Goal: Task Accomplishment & Management: Manage account settings

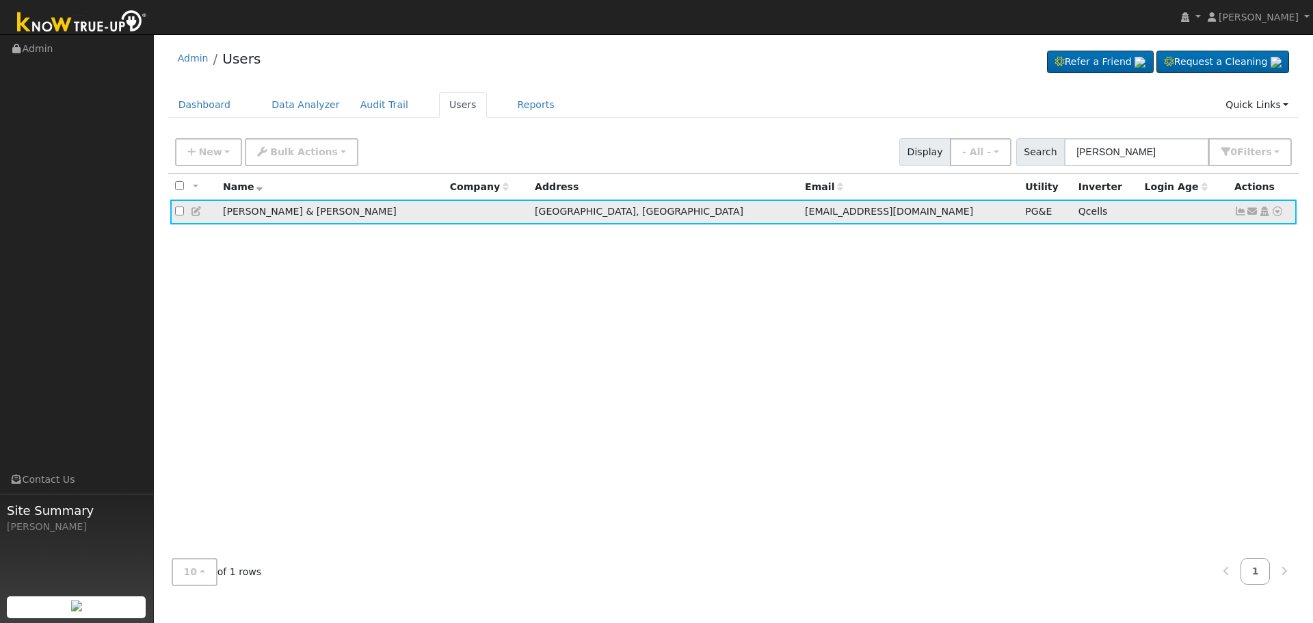
click at [1239, 213] on icon at bounding box center [1240, 212] width 12 height 10
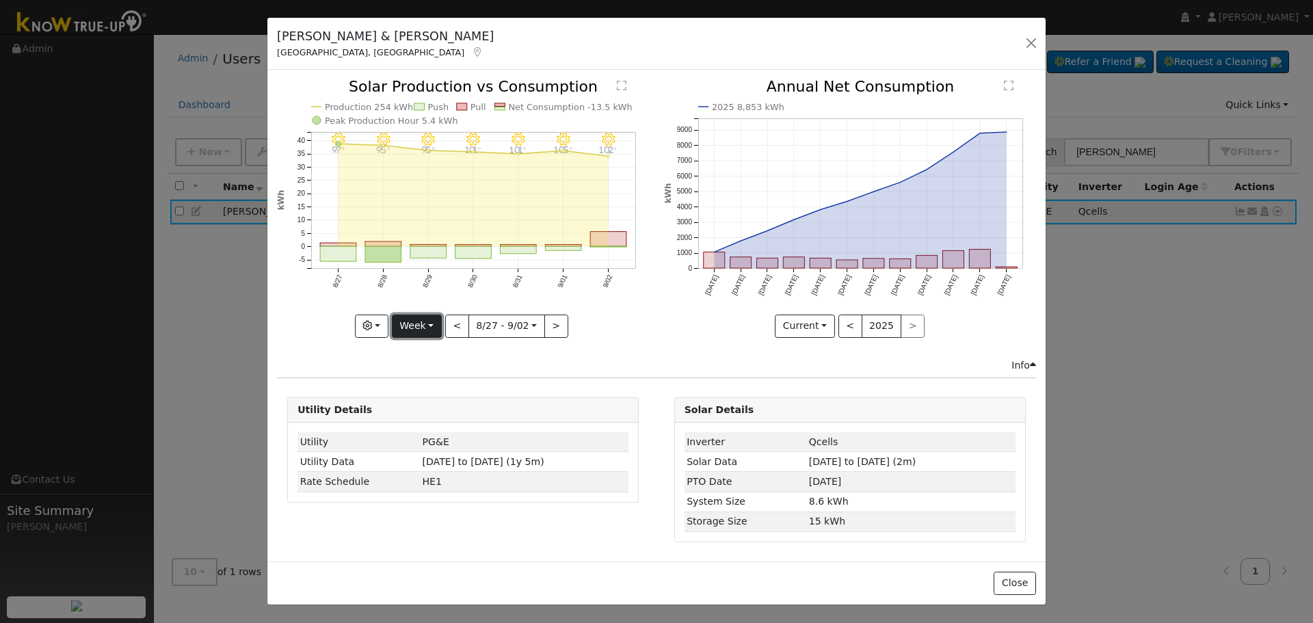
click at [419, 327] on button "Week" at bounding box center [417, 326] width 50 height 23
click at [442, 388] on link "Month" at bounding box center [440, 392] width 95 height 19
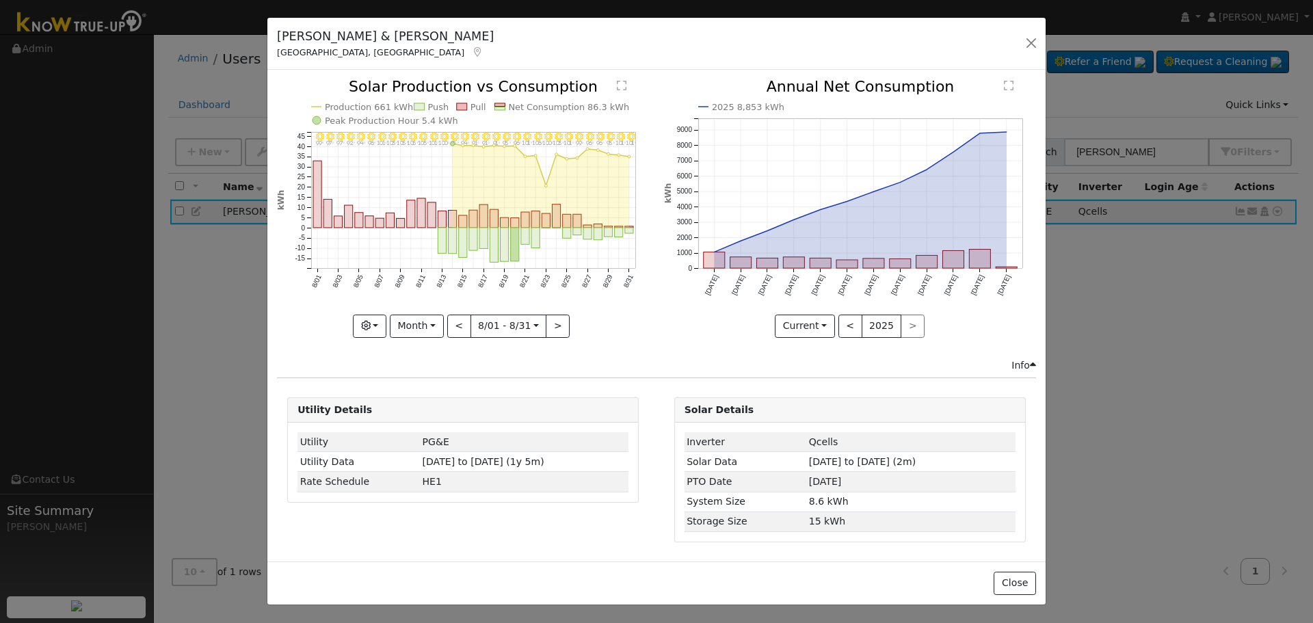
click at [541, 222] on icon "8/31 - Clear 101° 8/30 - Clear 101° 8/29 - Clear 95° 8/28 - Clear 96° 8/27 - Cl…" at bounding box center [463, 207] width 372 height 256
click at [548, 222] on rect "onclick=""" at bounding box center [546, 221] width 8 height 14
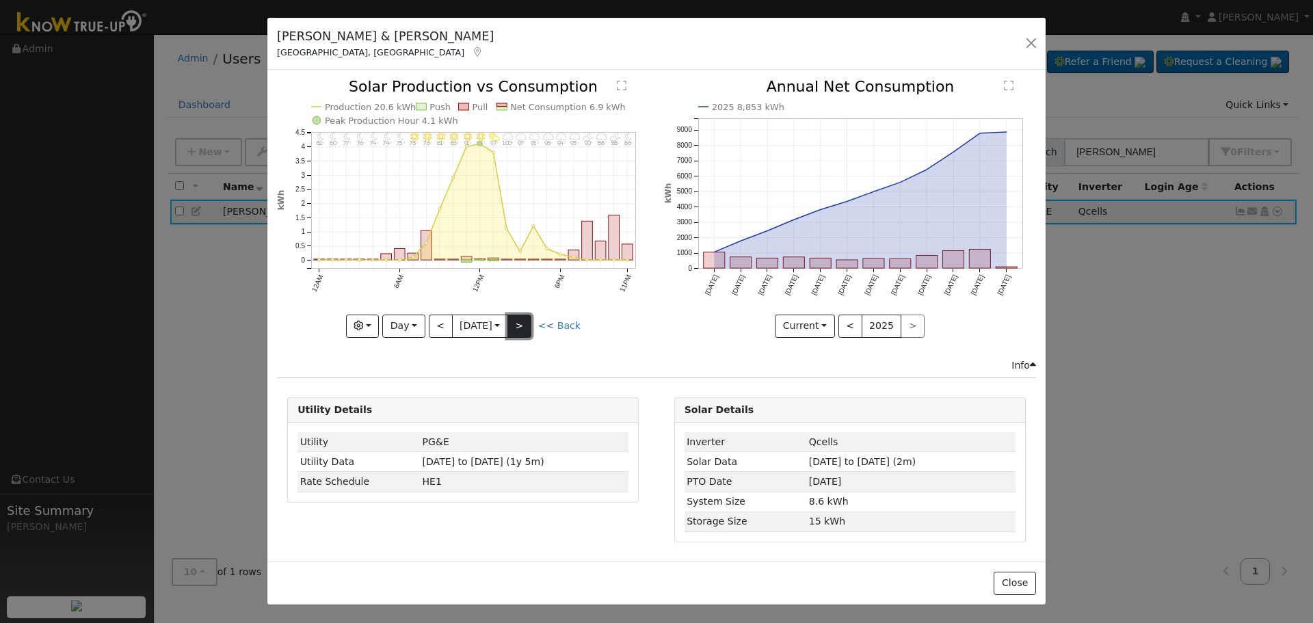
click at [514, 319] on button ">" at bounding box center [519, 326] width 24 height 23
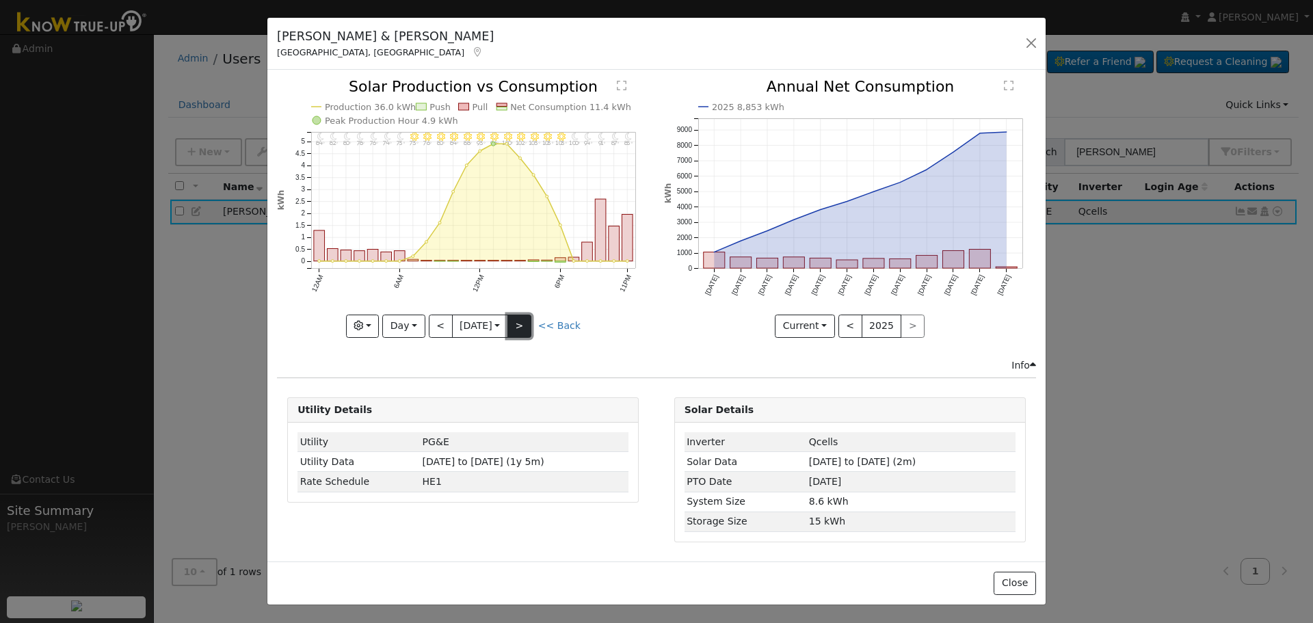
click at [517, 323] on button ">" at bounding box center [519, 326] width 24 height 23
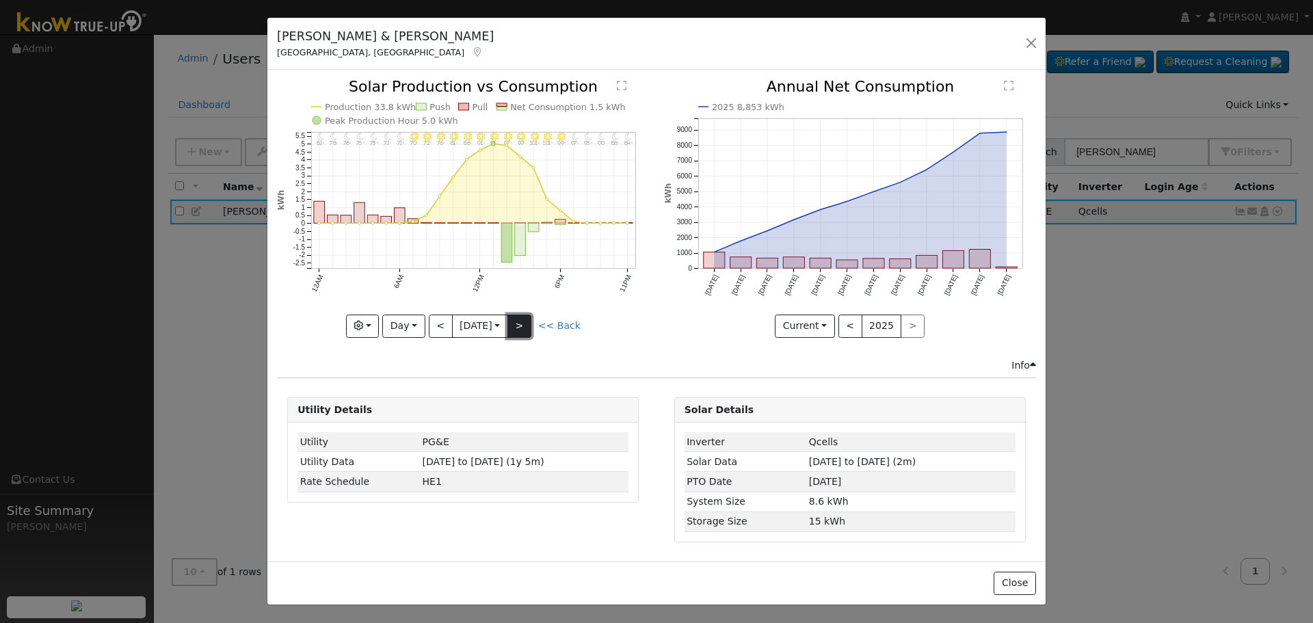
click at [517, 323] on button ">" at bounding box center [519, 326] width 24 height 23
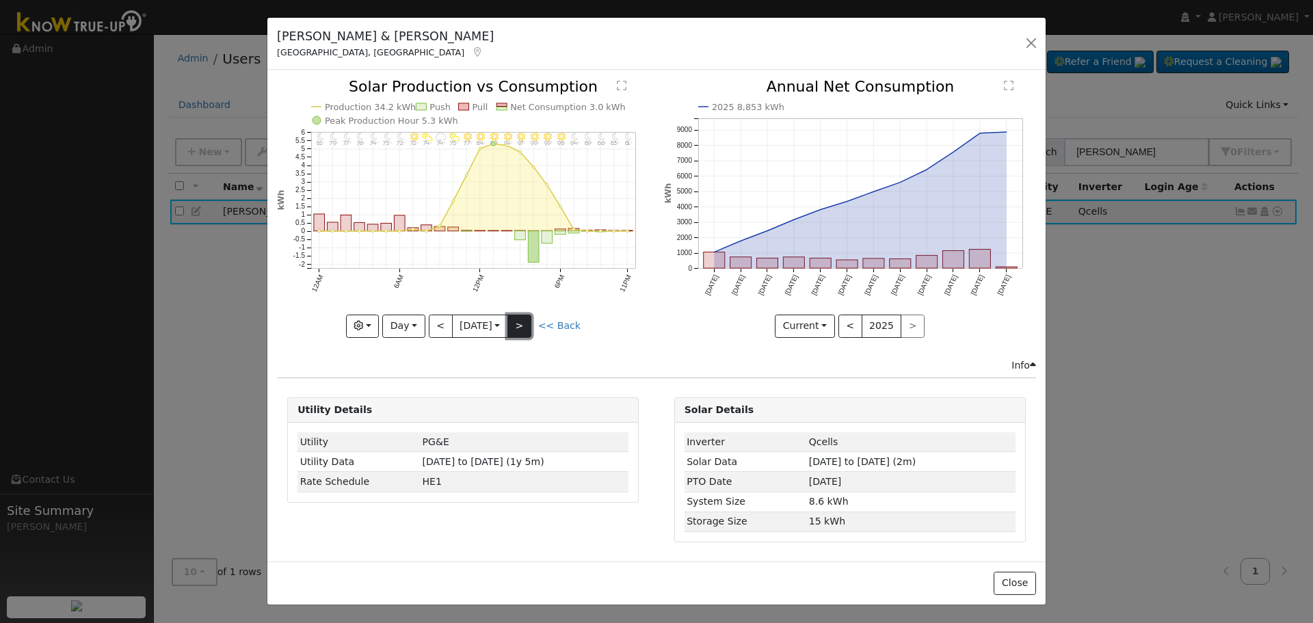
click at [527, 327] on button ">" at bounding box center [519, 326] width 24 height 23
click at [570, 326] on link "<< Back" at bounding box center [559, 325] width 42 height 11
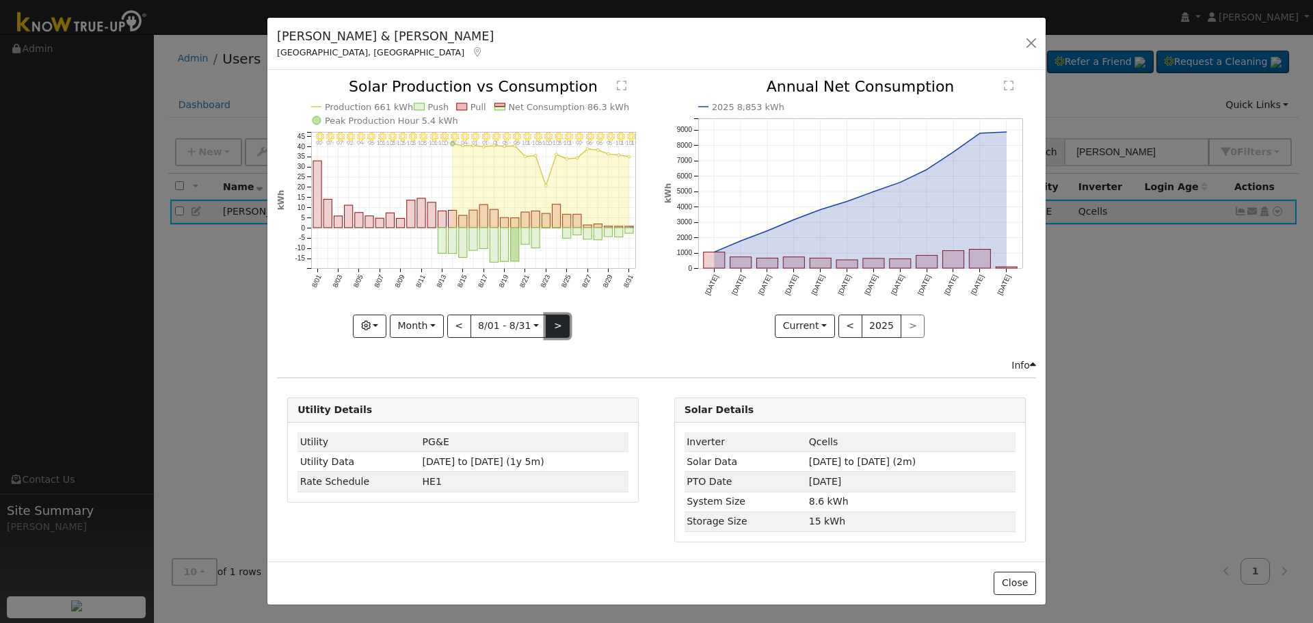
click at [551, 324] on button ">" at bounding box center [558, 326] width 24 height 23
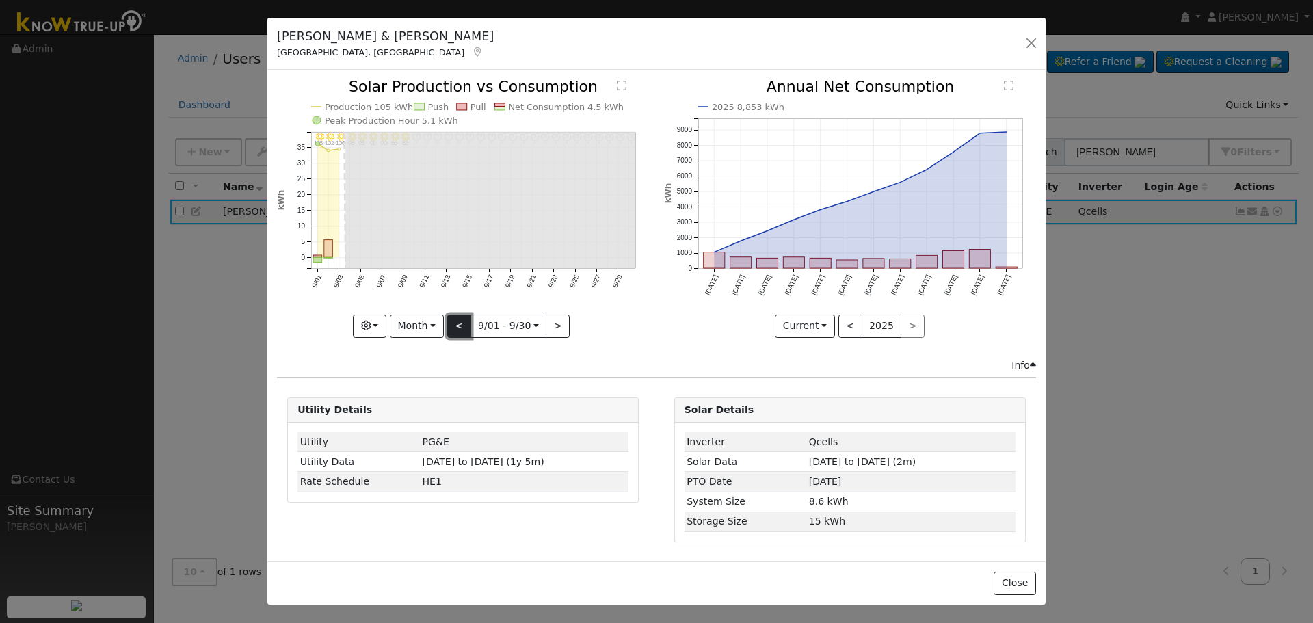
click at [458, 323] on button "<" at bounding box center [459, 326] width 24 height 23
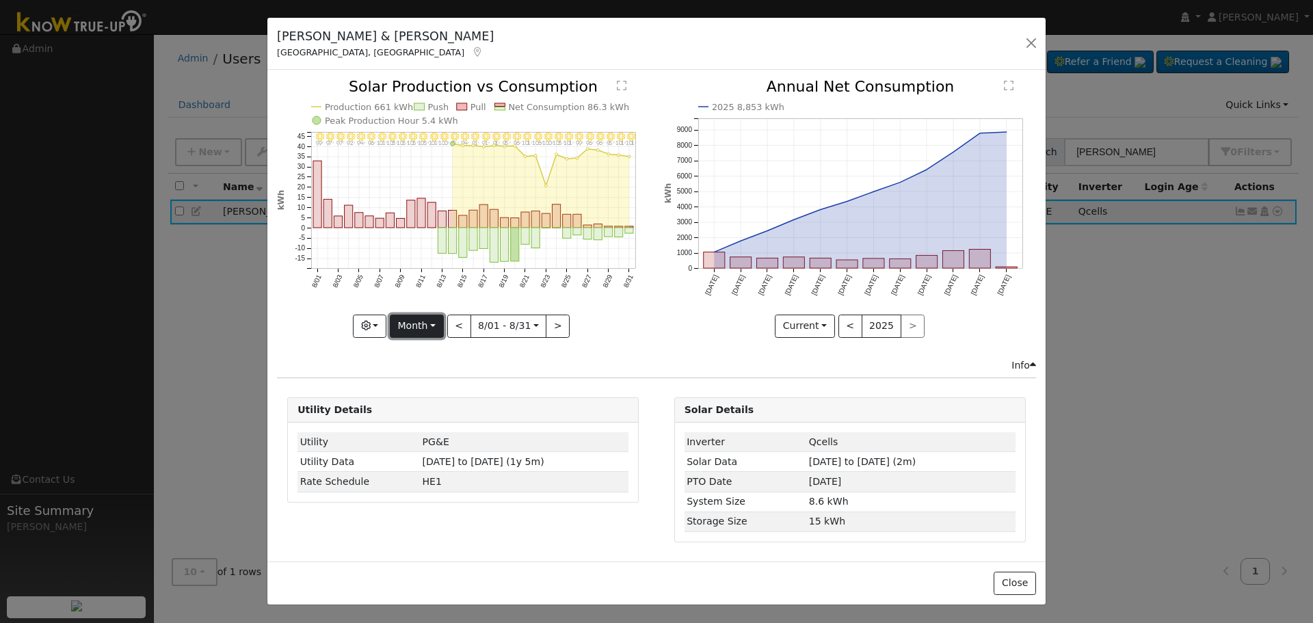
click at [432, 326] on button "Month" at bounding box center [417, 326] width 54 height 23
click at [446, 407] on link "Year" at bounding box center [438, 411] width 95 height 19
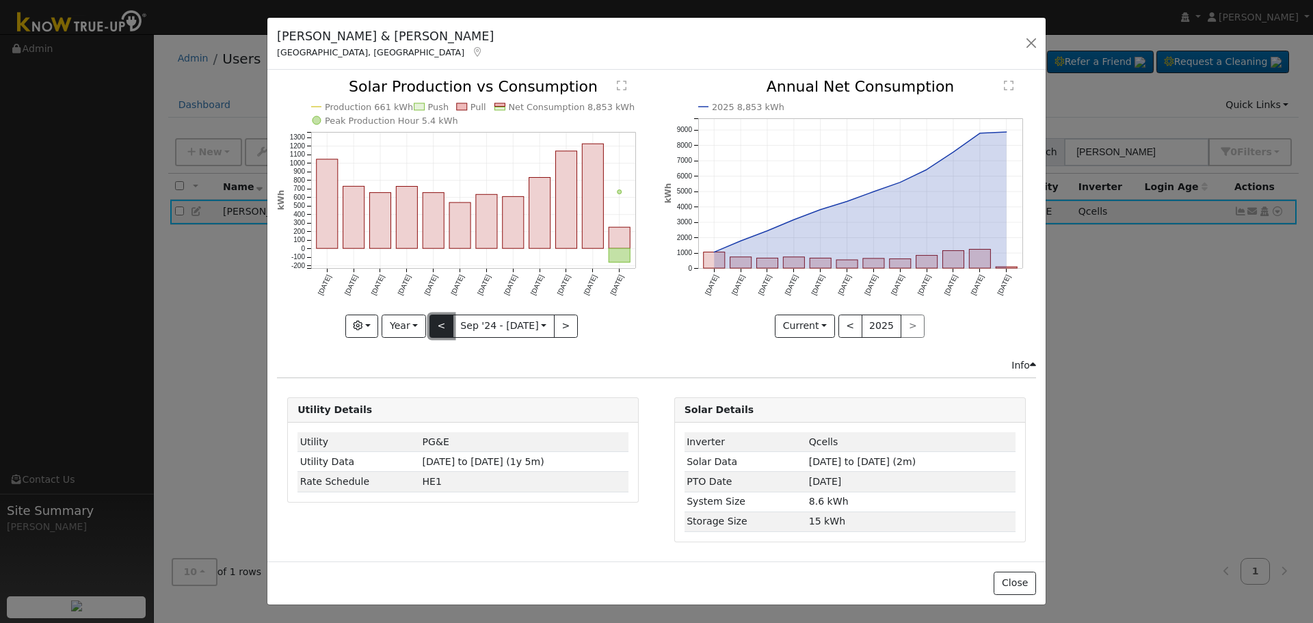
click at [445, 328] on button "<" at bounding box center [441, 326] width 24 height 23
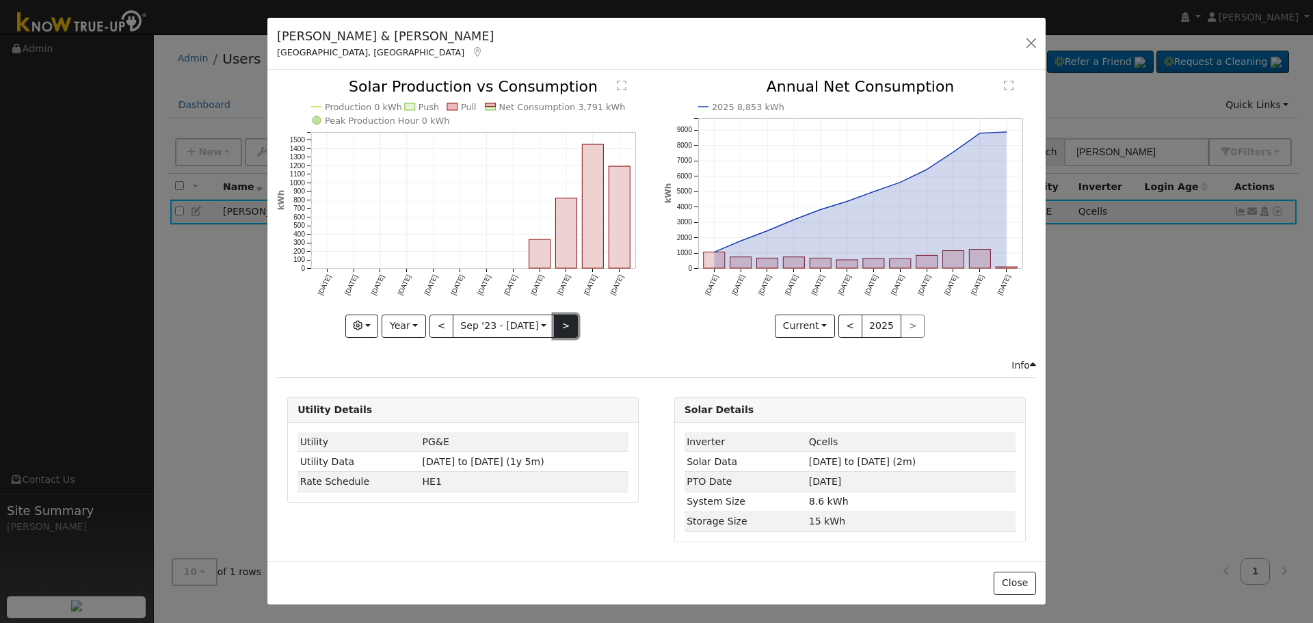
click at [563, 330] on button ">" at bounding box center [566, 326] width 24 height 23
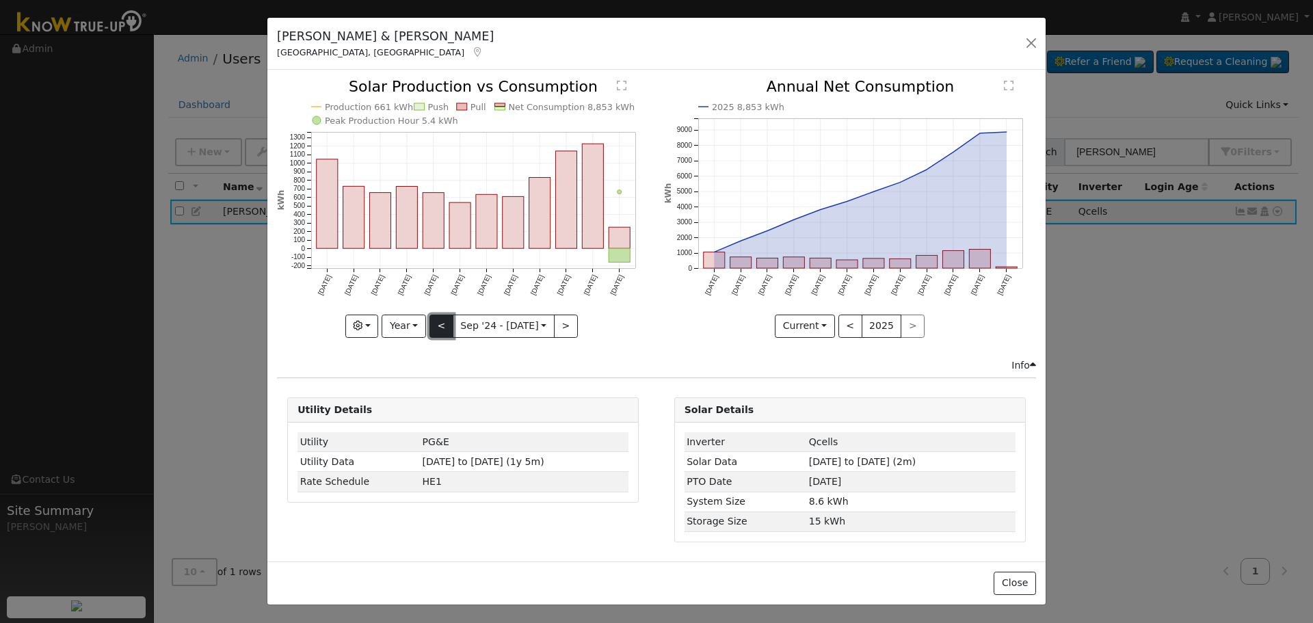
click at [446, 323] on button "<" at bounding box center [441, 326] width 24 height 23
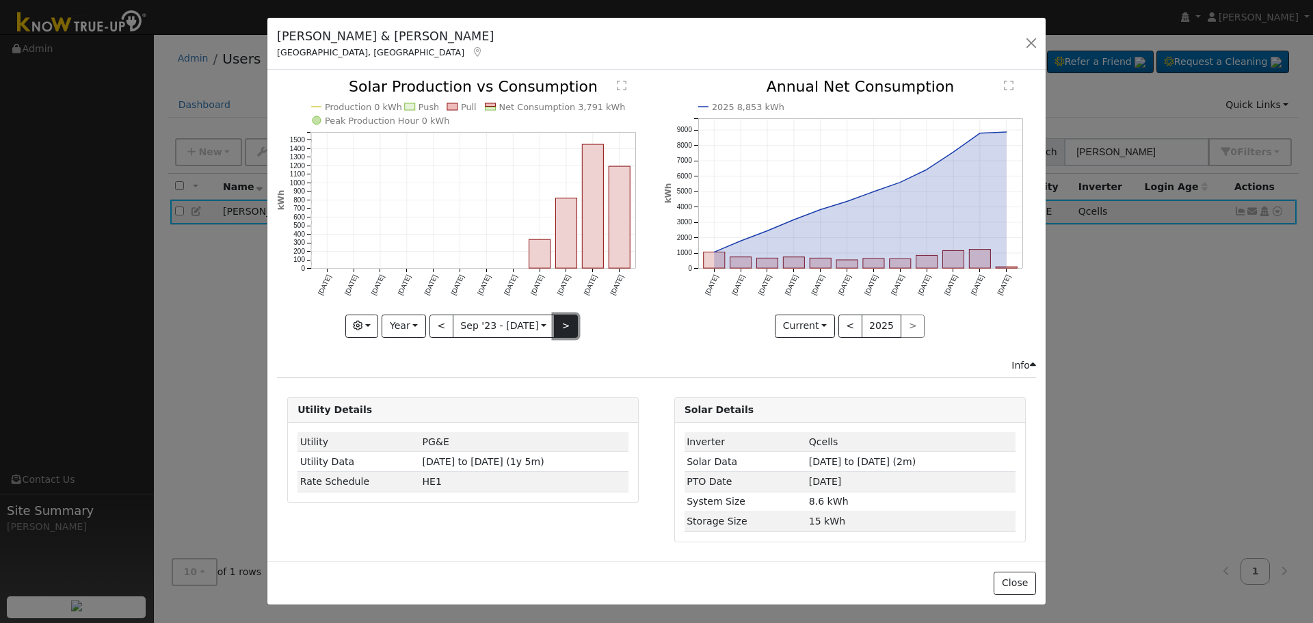
click at [565, 325] on button ">" at bounding box center [566, 326] width 24 height 23
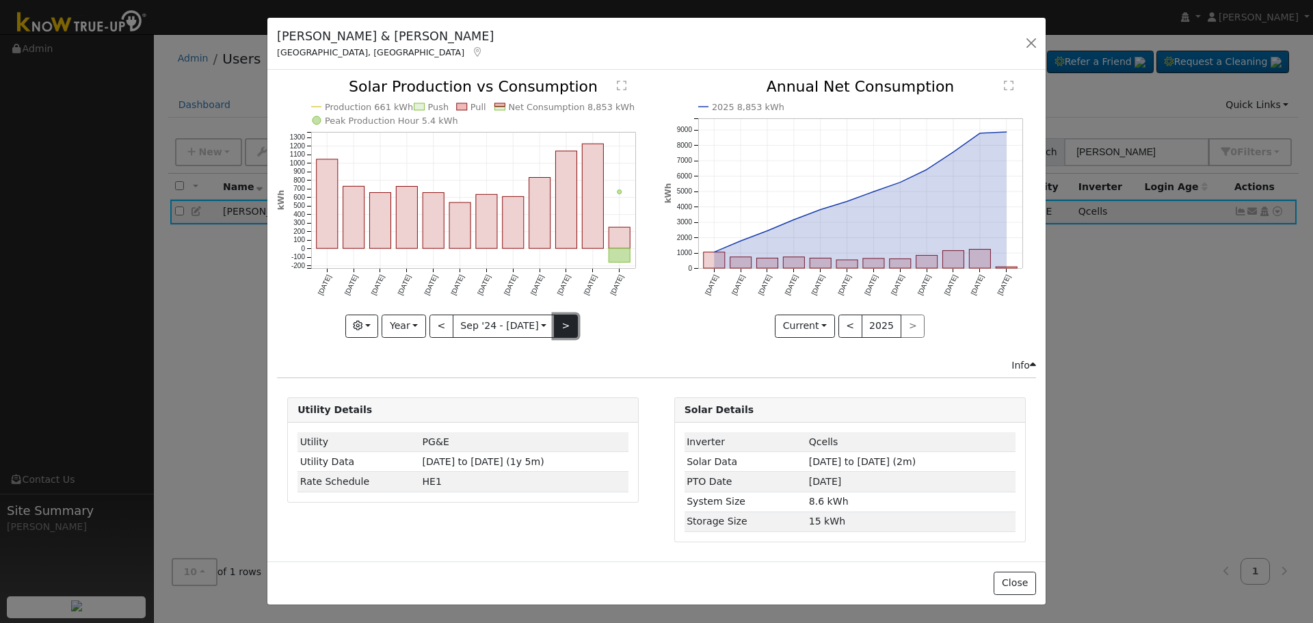
click at [565, 325] on button ">" at bounding box center [566, 326] width 24 height 23
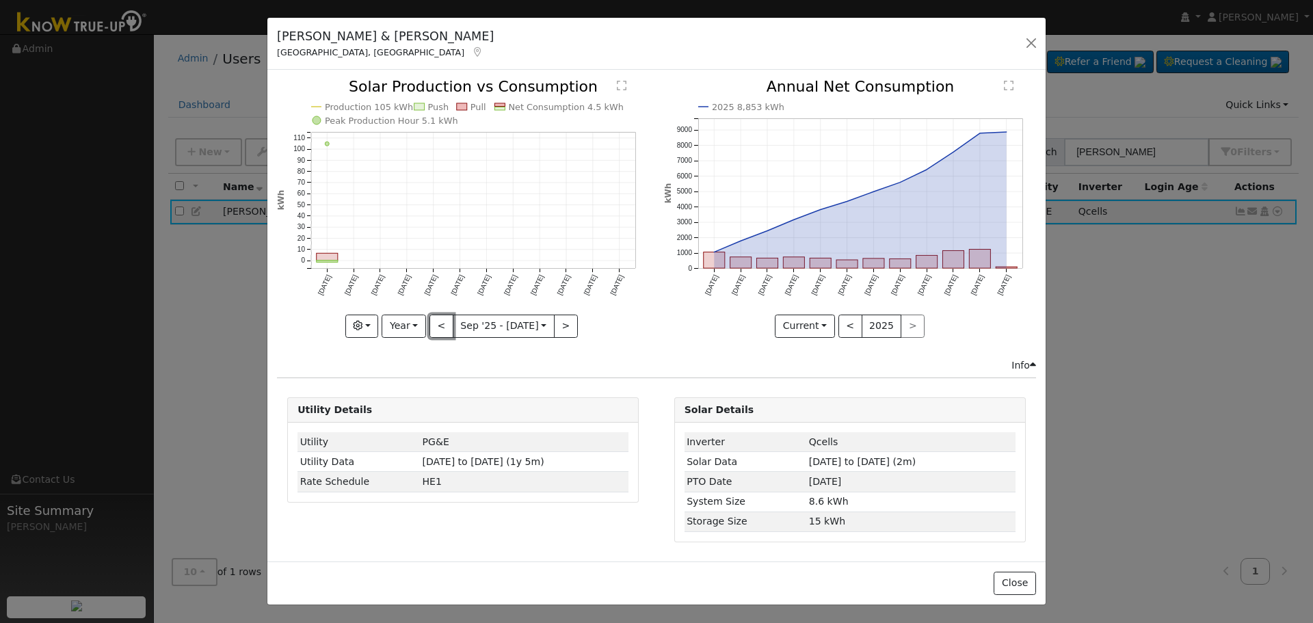
click at [443, 322] on button "<" at bounding box center [441, 326] width 24 height 23
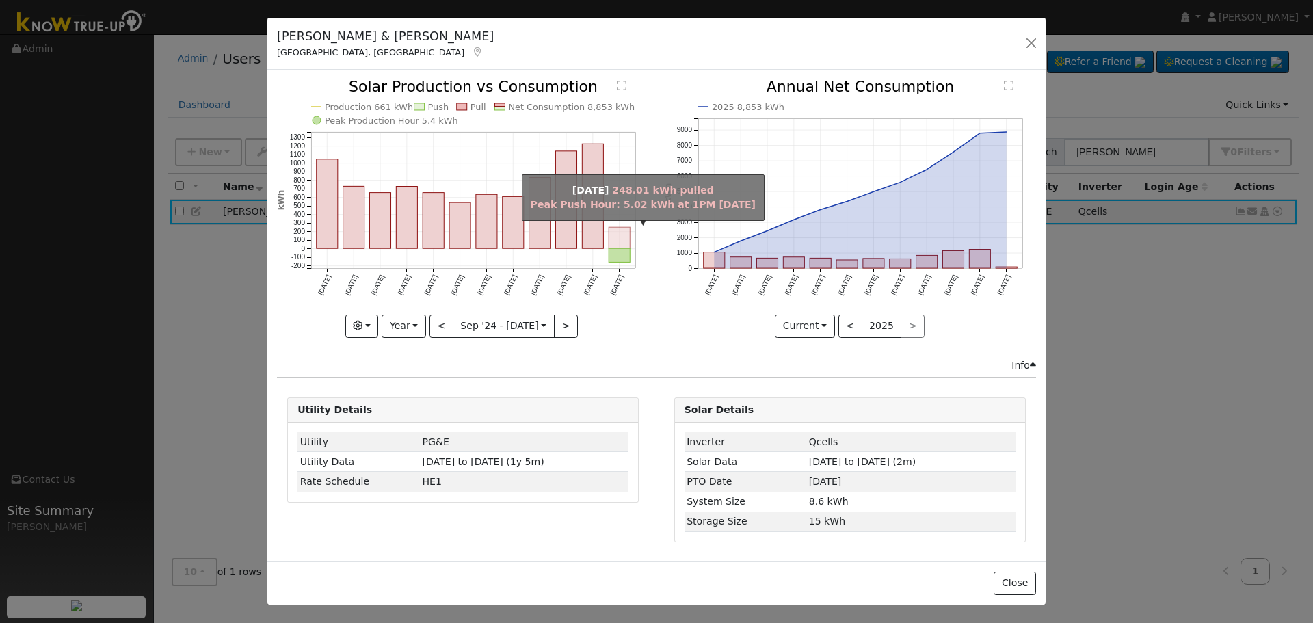
click at [618, 239] on rect "onclick=""" at bounding box center [619, 238] width 21 height 21
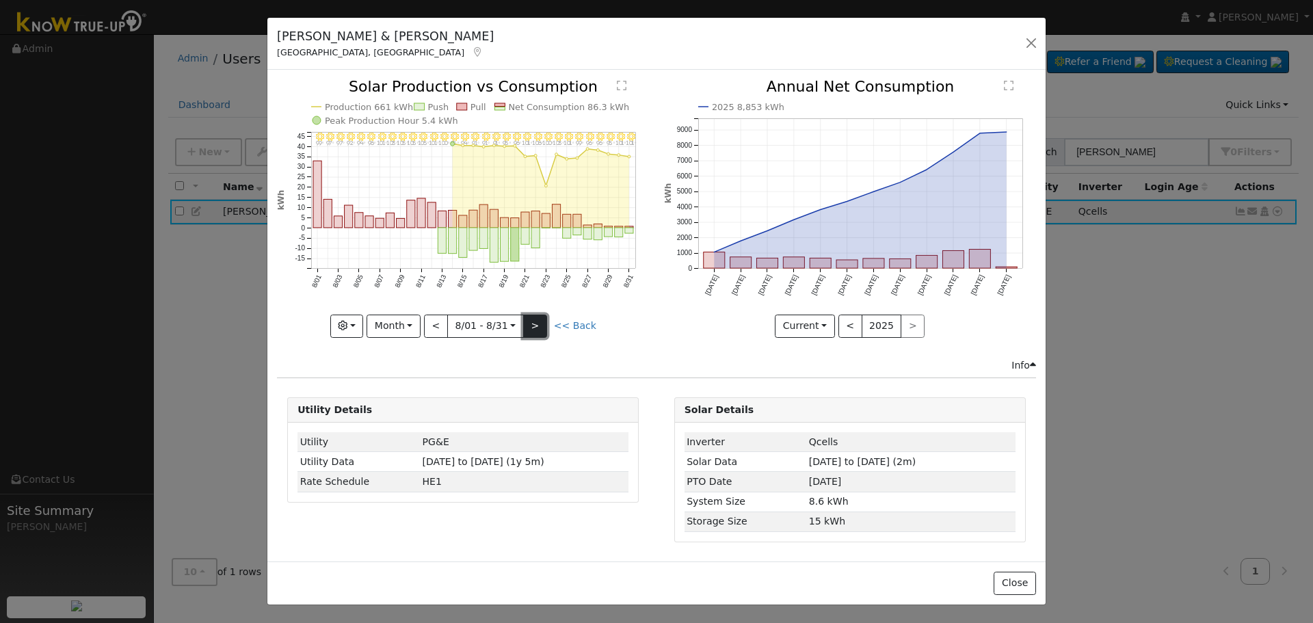
click at [532, 321] on button ">" at bounding box center [535, 326] width 24 height 23
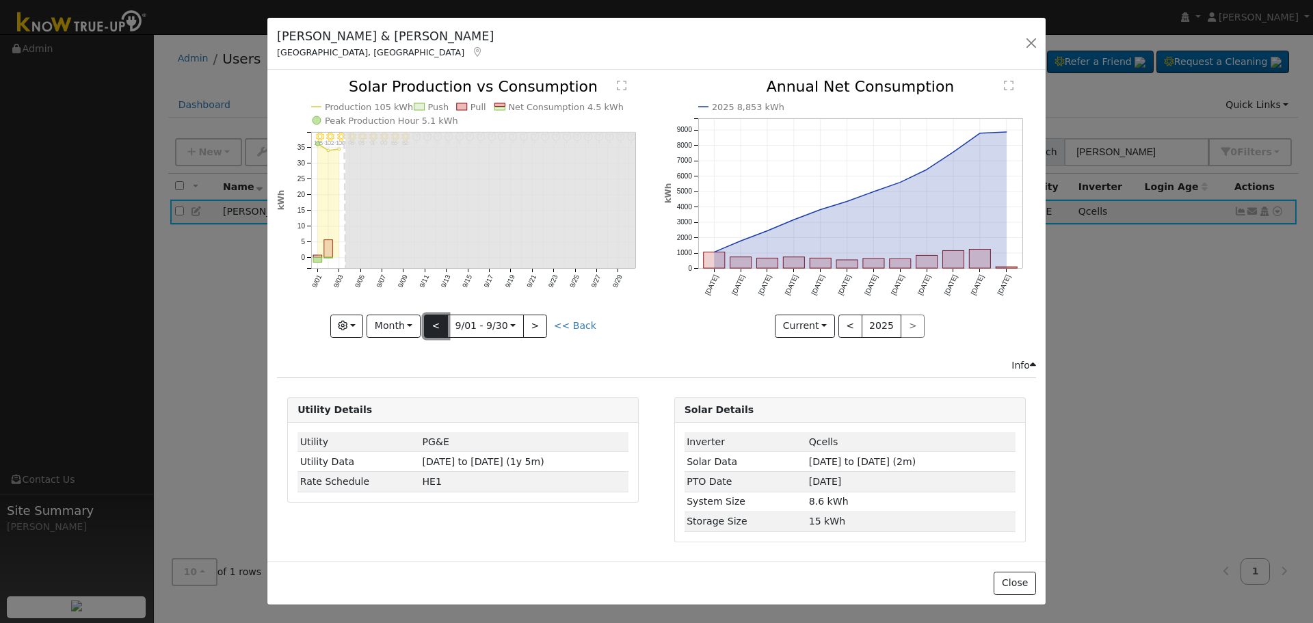
click at [433, 322] on button "<" at bounding box center [436, 326] width 24 height 23
type input "[DATE]"
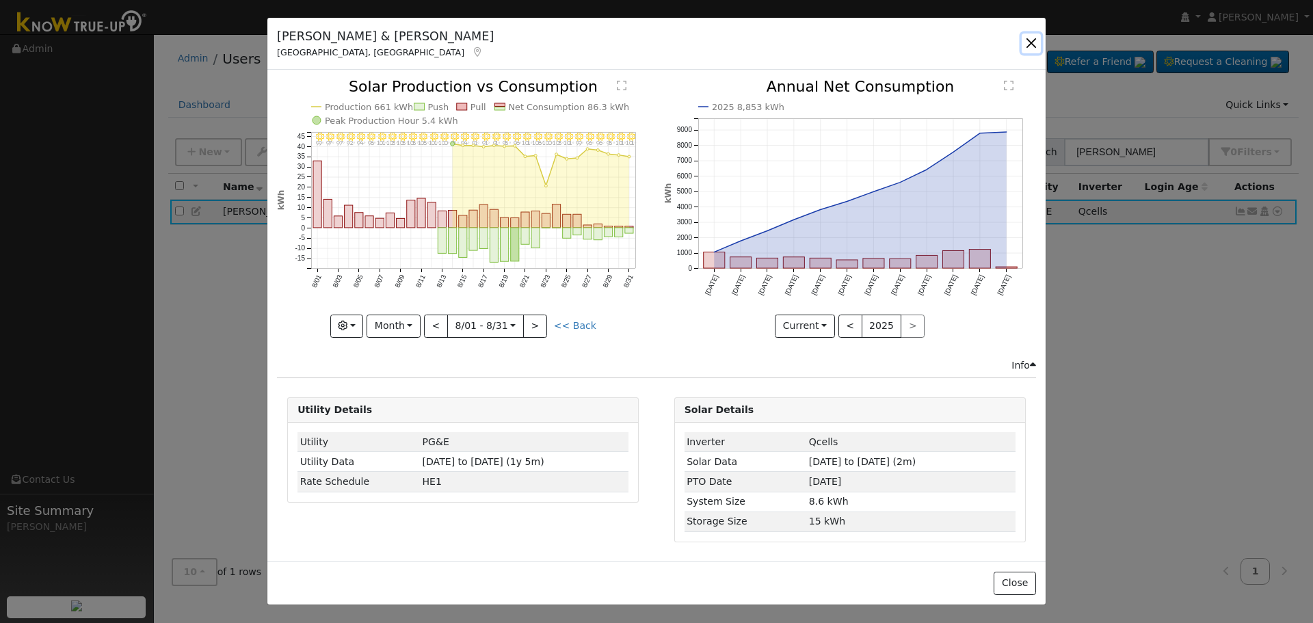
drag, startPoint x: 1034, startPoint y: 49, endPoint x: 965, endPoint y: 53, distance: 69.2
click at [1034, 49] on button "button" at bounding box center [1031, 43] width 19 height 19
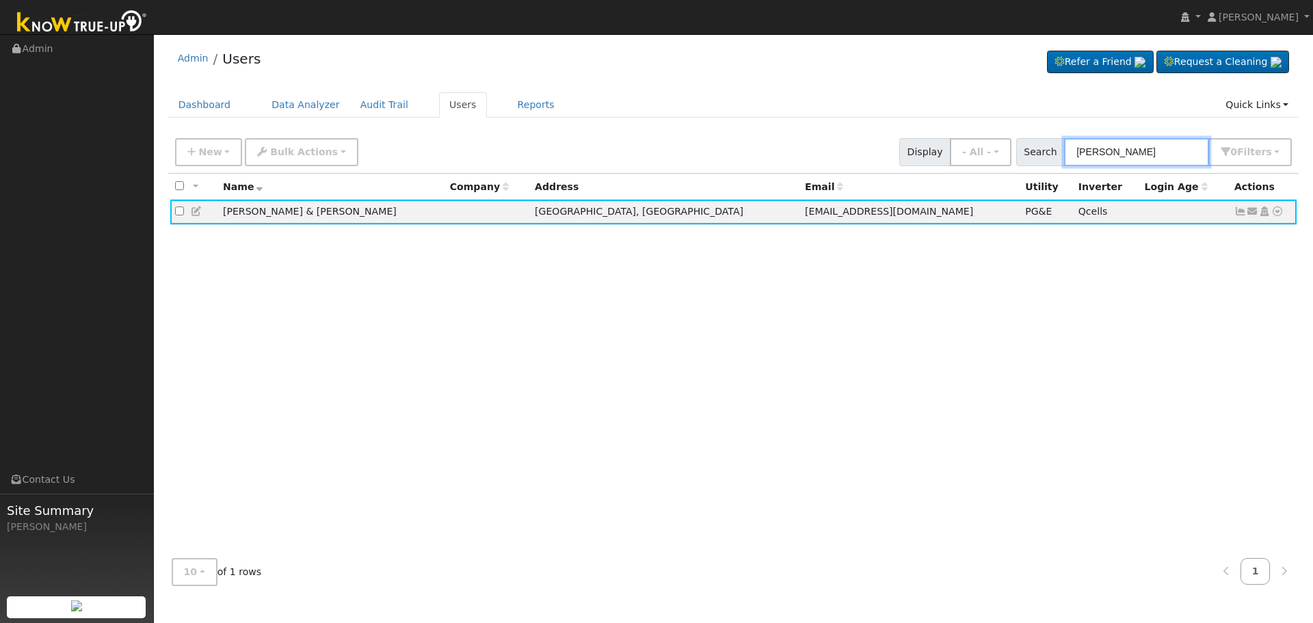
click at [1127, 145] on input "[PERSON_NAME]" at bounding box center [1136, 152] width 145 height 28
drag, startPoint x: 1130, startPoint y: 147, endPoint x: 970, endPoint y: 178, distance: 163.6
click at [970, 177] on div "New Add User Quick Add Quick Connect Quick Convert Lead Bulk Actions Send Email…" at bounding box center [733, 363] width 1131 height 465
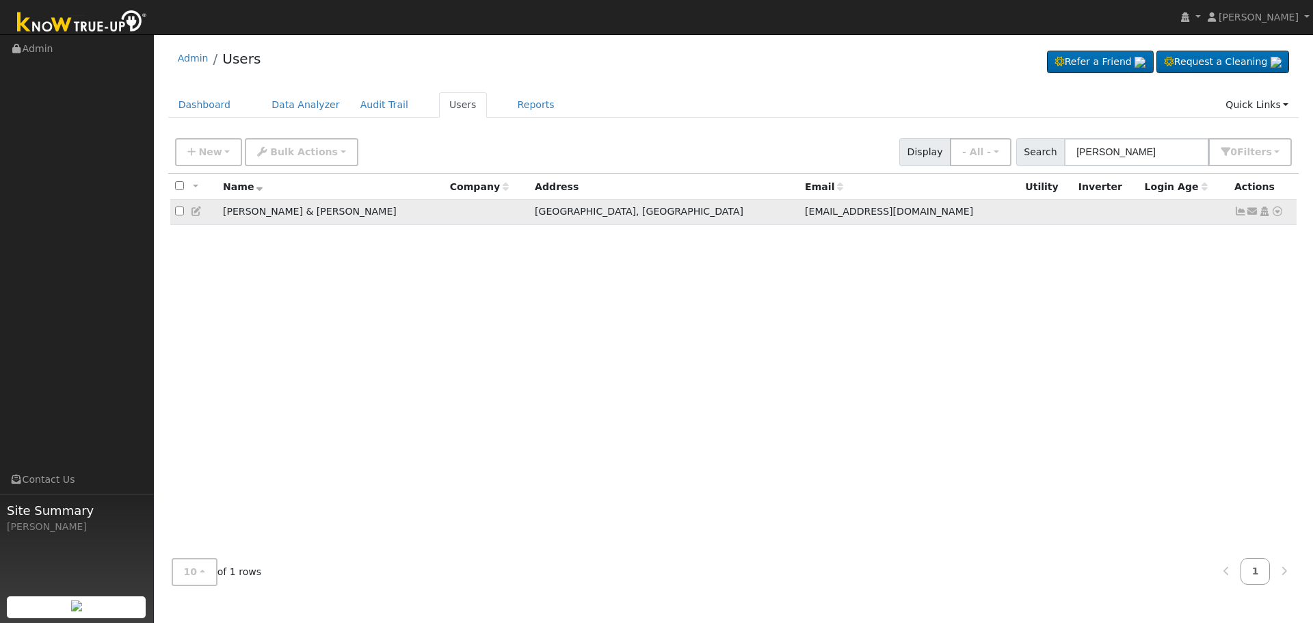
click at [1241, 211] on icon at bounding box center [1240, 212] width 12 height 10
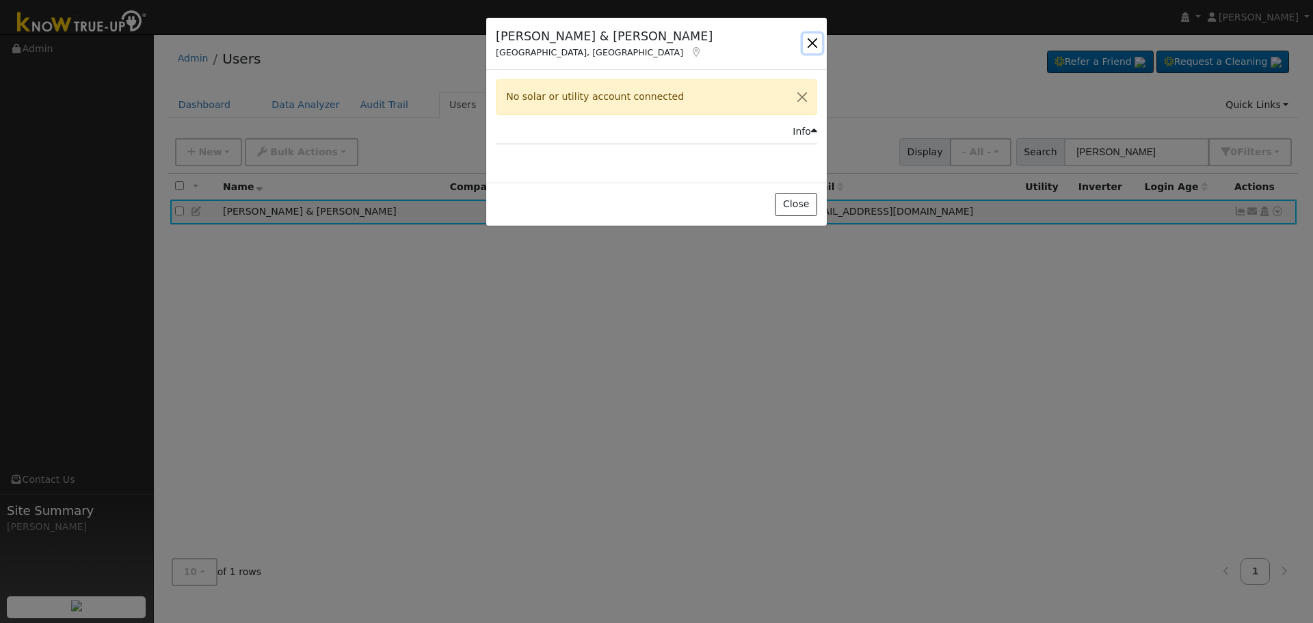
click at [814, 43] on button "button" at bounding box center [812, 43] width 19 height 19
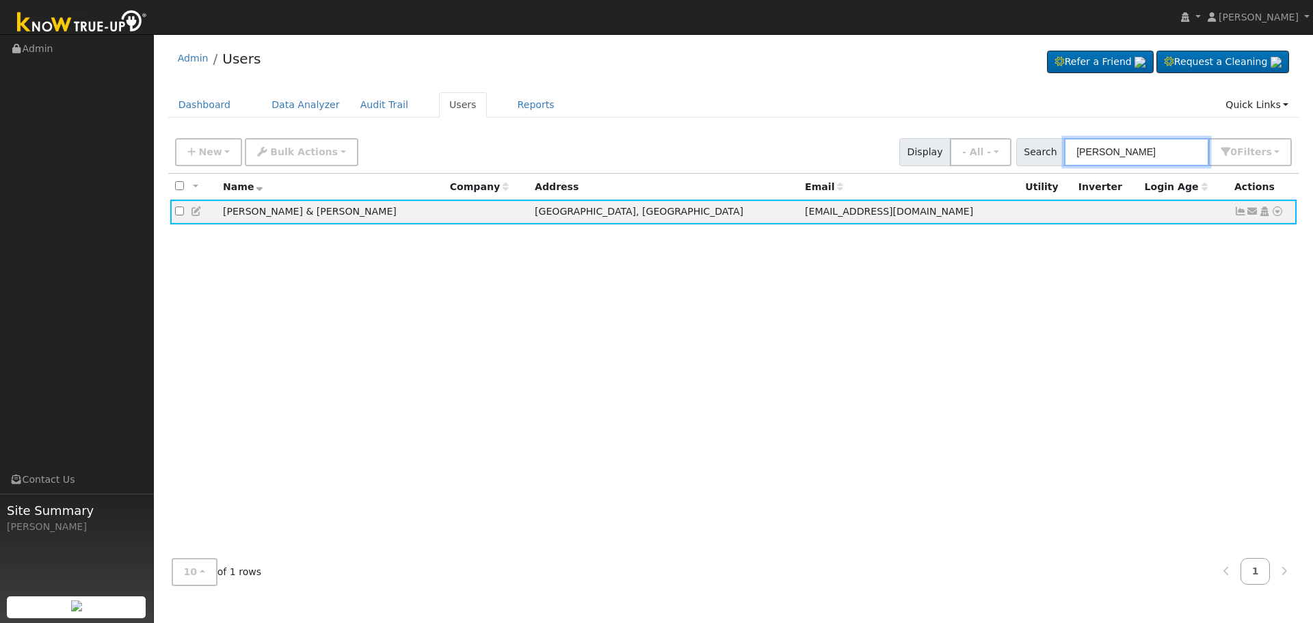
drag, startPoint x: 1148, startPoint y: 156, endPoint x: 1060, endPoint y: 161, distance: 88.4
click at [1068, 161] on div "Search [PERSON_NAME] 0 Filter s Role Show - All - Show Leads Admin Billing Admi…" at bounding box center [1154, 152] width 276 height 28
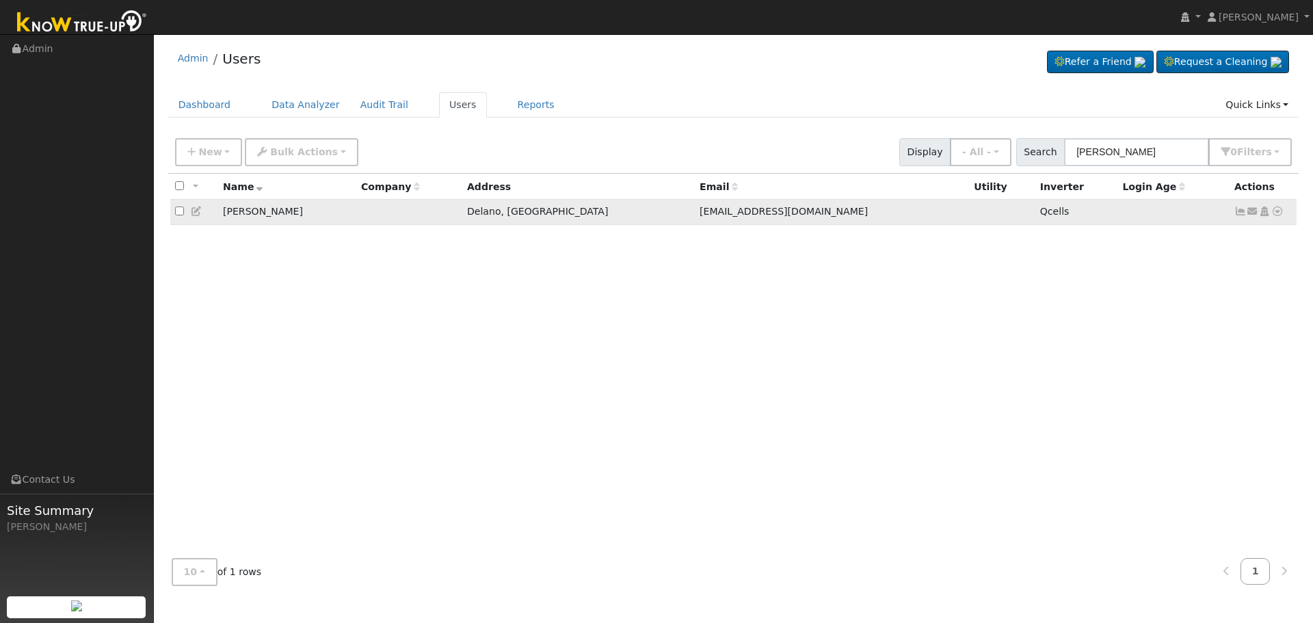
click at [1236, 216] on icon at bounding box center [1240, 212] width 12 height 10
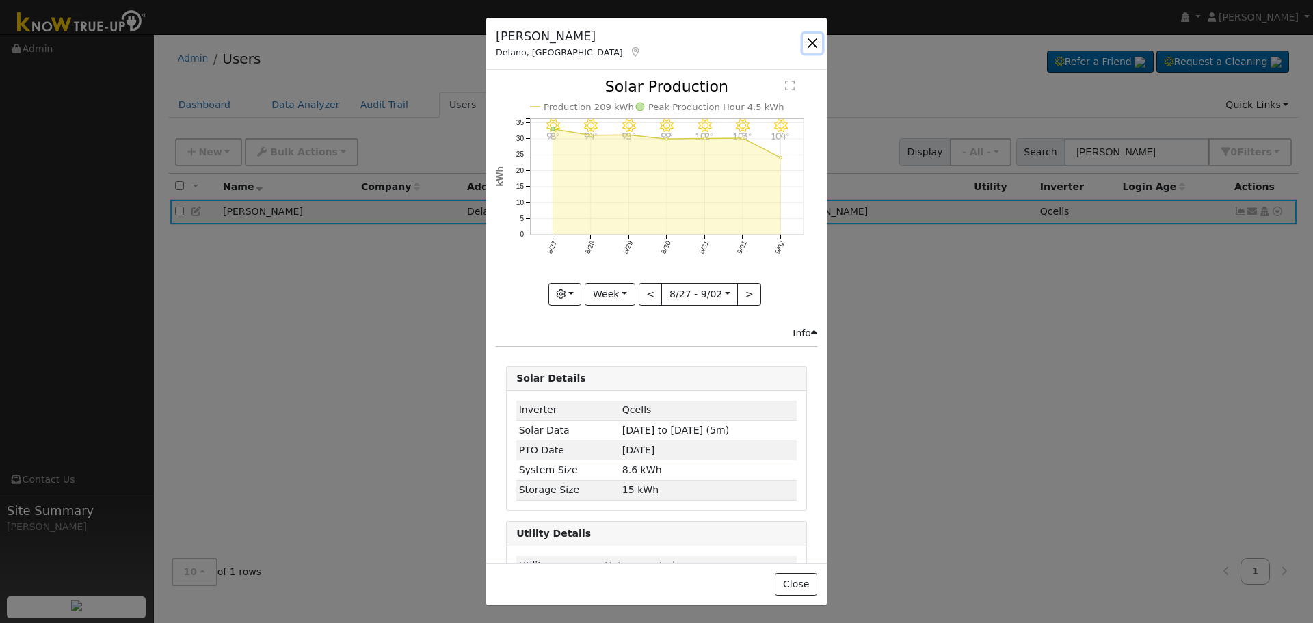
click at [816, 44] on button "button" at bounding box center [812, 43] width 19 height 19
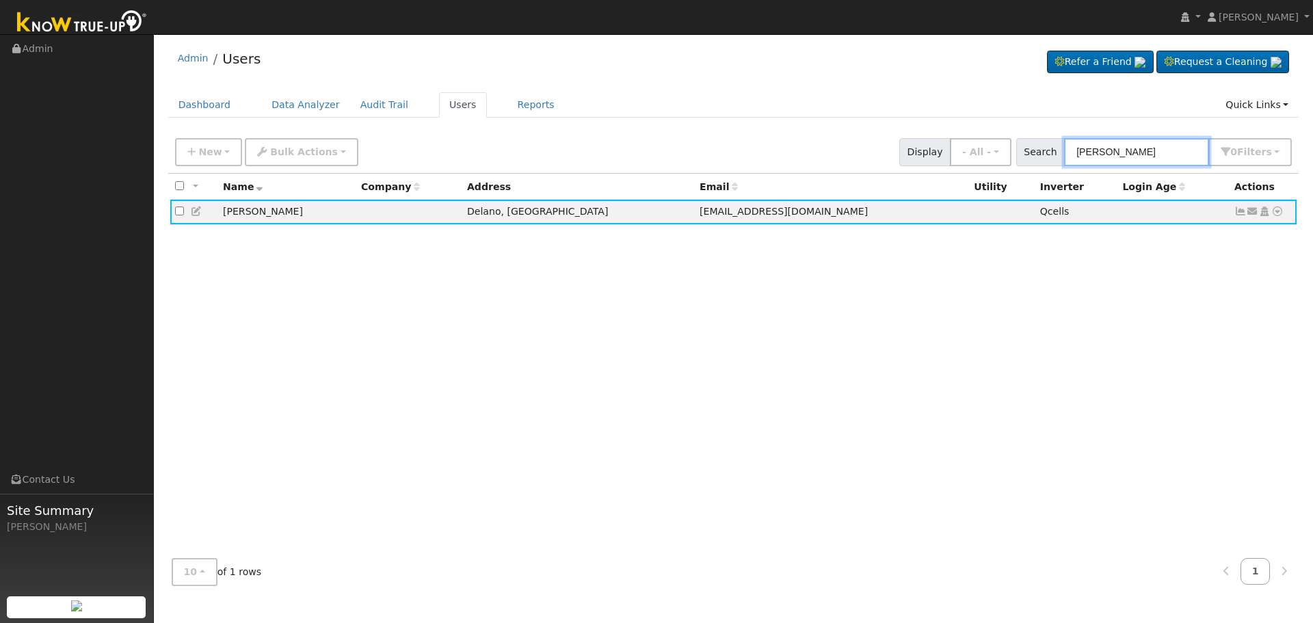
drag, startPoint x: 1149, startPoint y: 147, endPoint x: 914, endPoint y: 154, distance: 234.7
click at [930, 150] on div "New Add User Quick Add Quick Connect Quick Convert Lead Bulk Actions Send Email…" at bounding box center [733, 149] width 1122 height 33
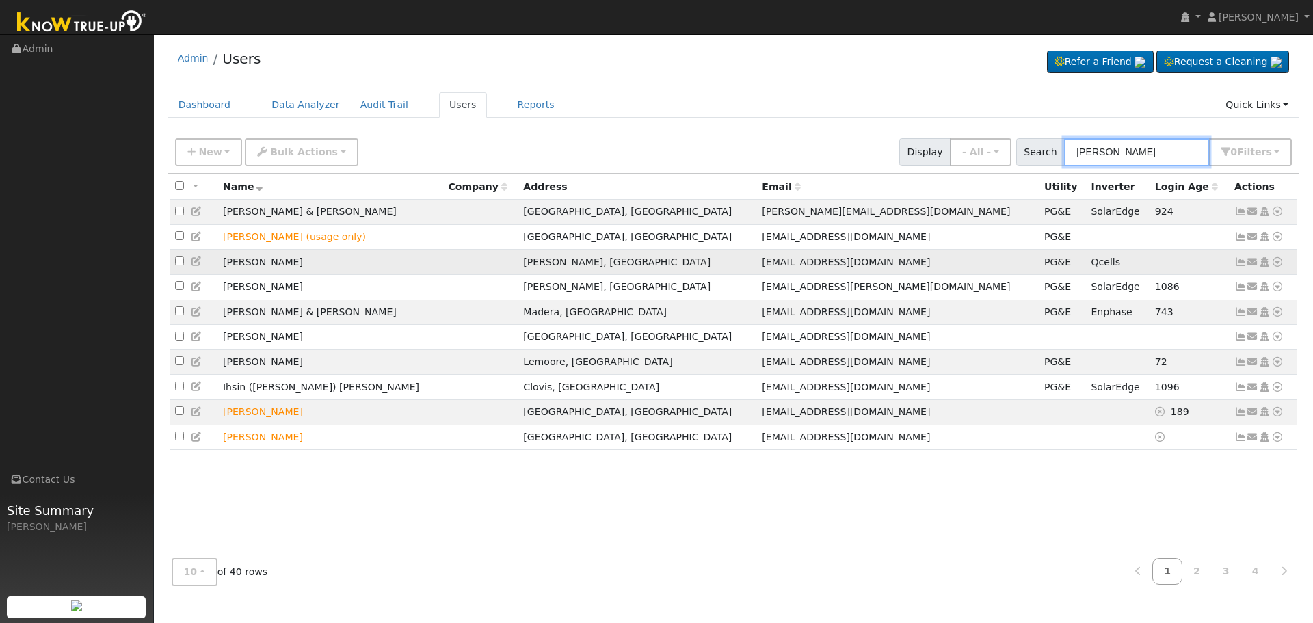
type input "[PERSON_NAME]"
click at [1241, 263] on icon at bounding box center [1240, 262] width 12 height 10
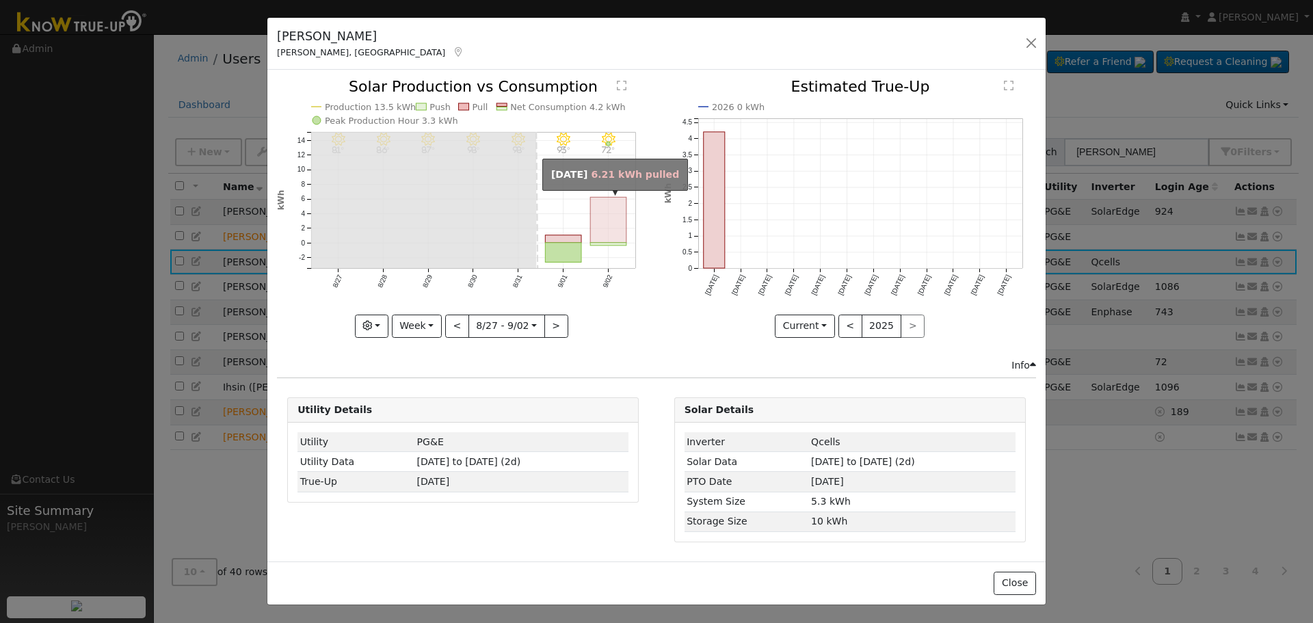
click at [597, 228] on rect "onclick=""" at bounding box center [609, 221] width 36 height 46
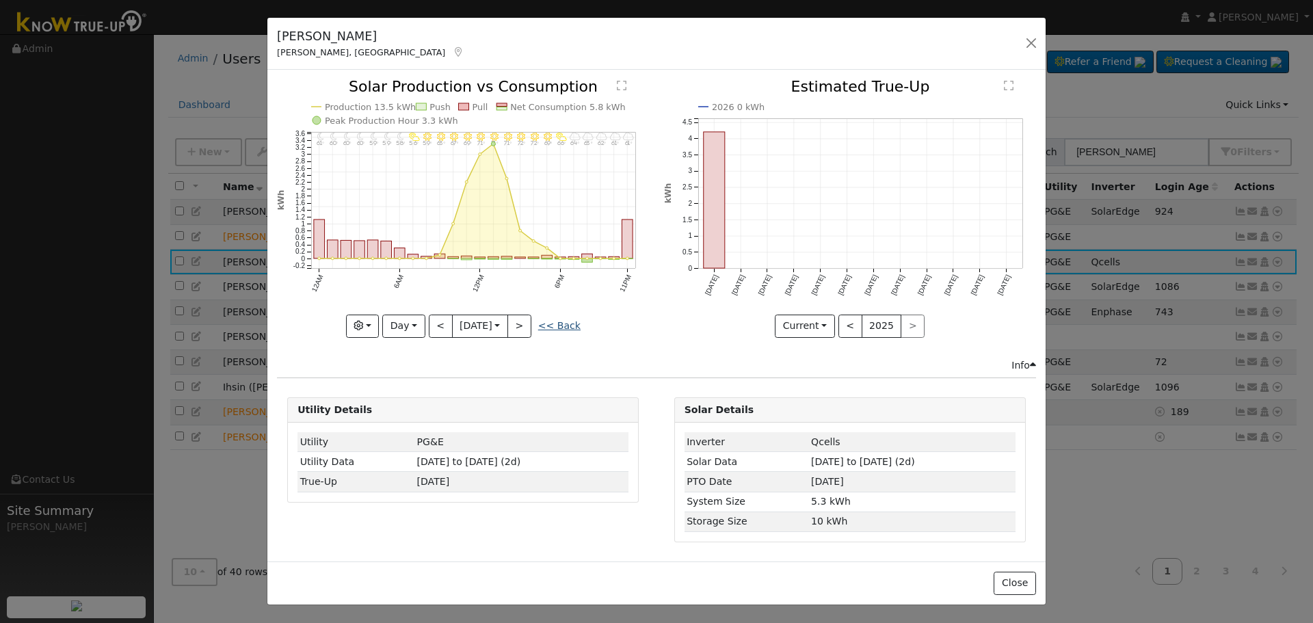
click at [554, 321] on link "<< Back" at bounding box center [559, 325] width 42 height 11
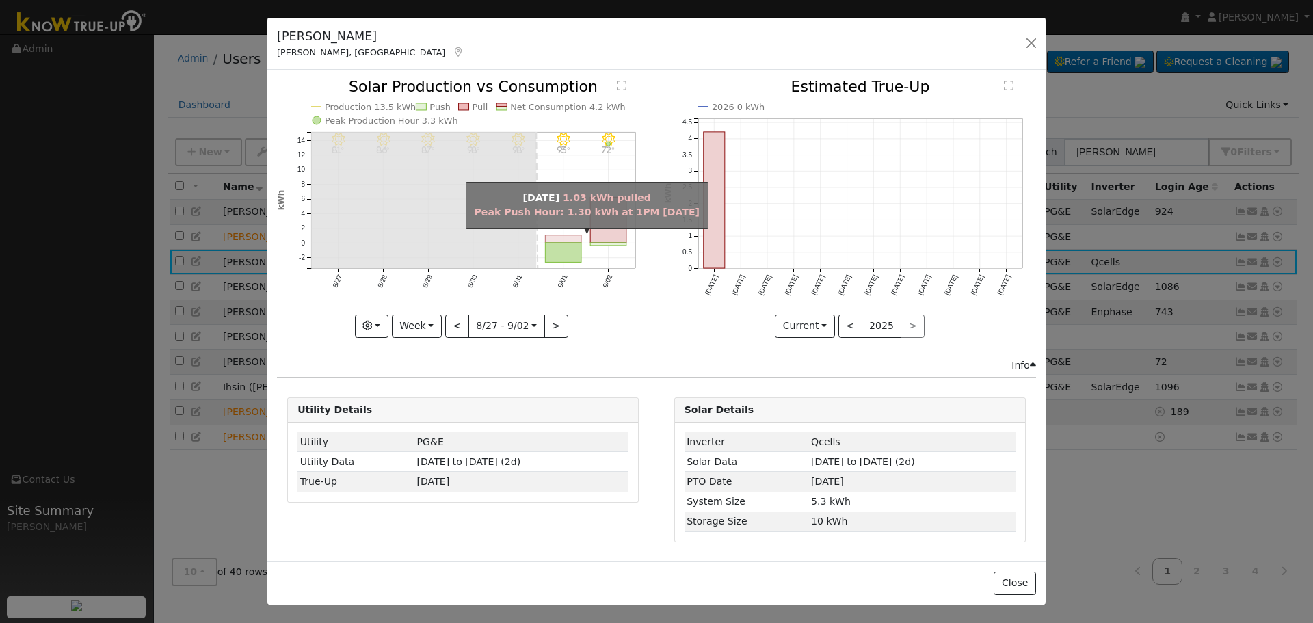
click at [570, 238] on rect "onclick=""" at bounding box center [564, 239] width 36 height 8
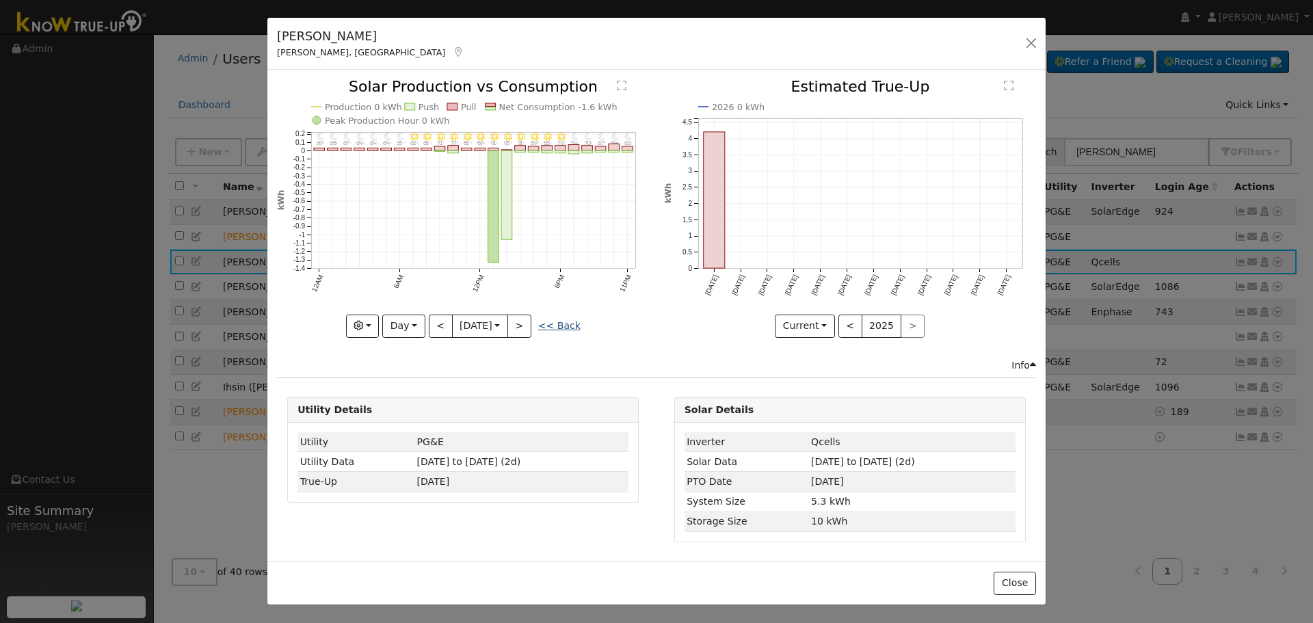
click at [561, 327] on link "<< Back" at bounding box center [559, 325] width 42 height 11
type input "[DATE]"
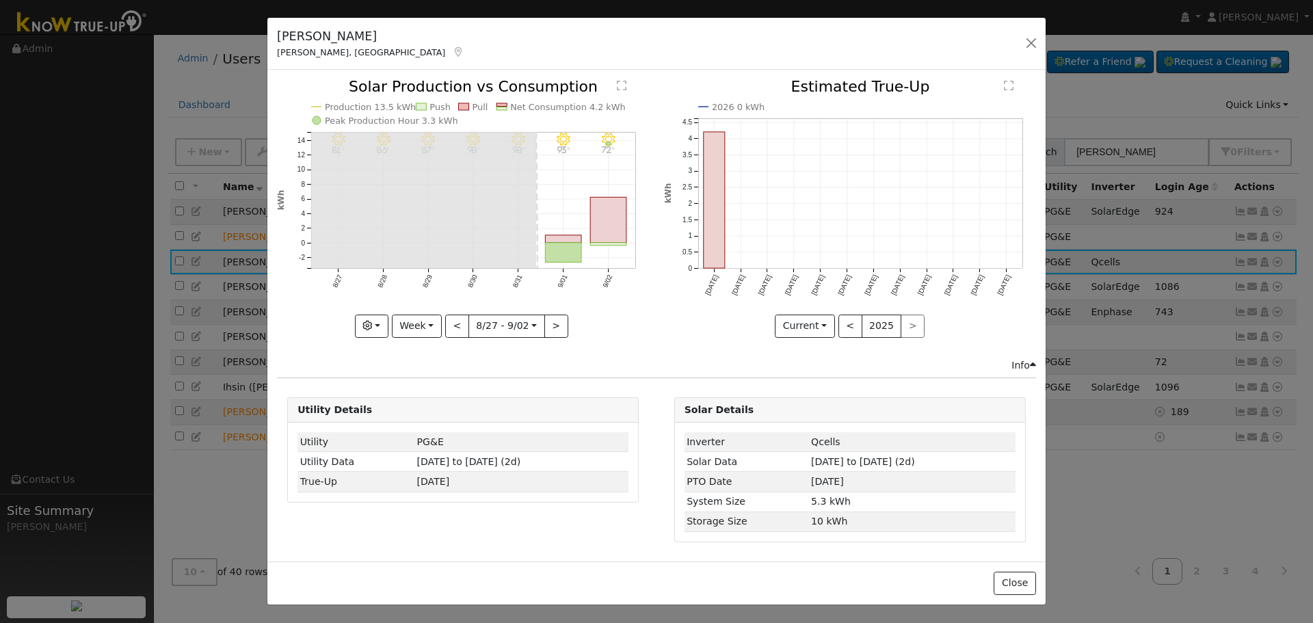
click at [1042, 44] on div "[PERSON_NAME], [GEOGRAPHIC_DATA] Default Account Default Account [STREET_ADDRES…" at bounding box center [656, 44] width 778 height 53
click at [1030, 48] on button "button" at bounding box center [1031, 43] width 19 height 19
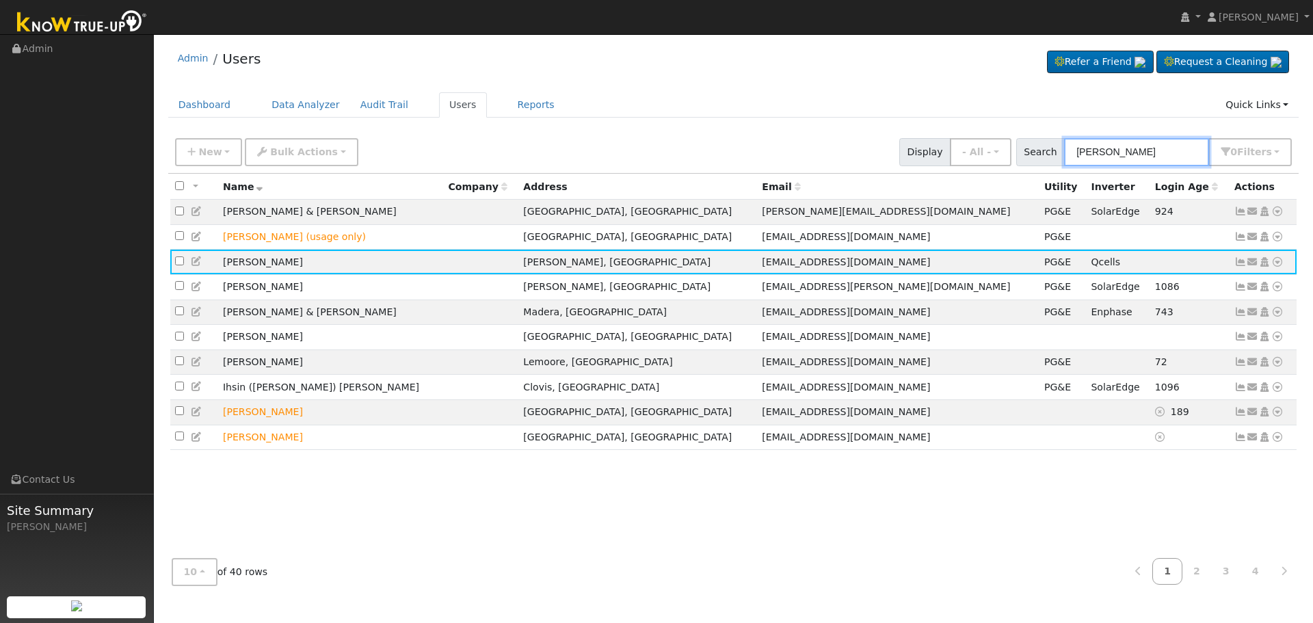
drag, startPoint x: 1126, startPoint y: 140, endPoint x: 1055, endPoint y: 150, distance: 71.9
click at [1057, 150] on div "Search [PERSON_NAME] 0 Filter s Role Show - All - Show Leads Admin Billing Admi…" at bounding box center [1154, 152] width 276 height 28
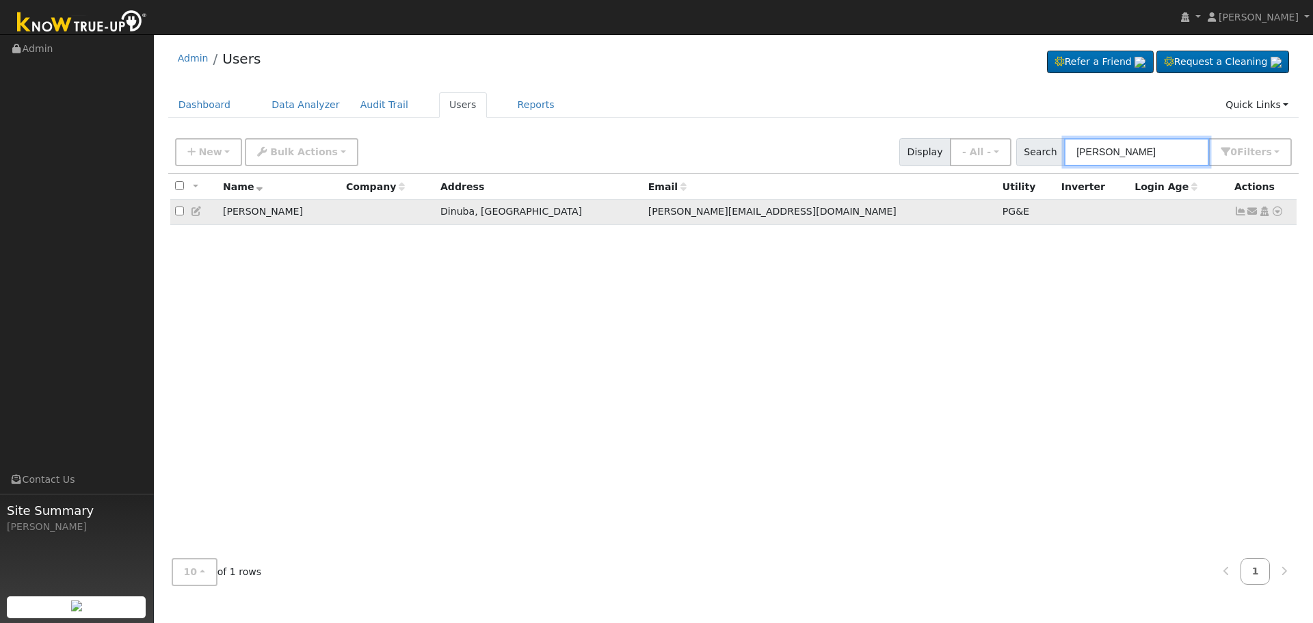
type input "[PERSON_NAME]"
click at [1240, 213] on icon at bounding box center [1240, 212] width 12 height 10
